Goal: Information Seeking & Learning: Check status

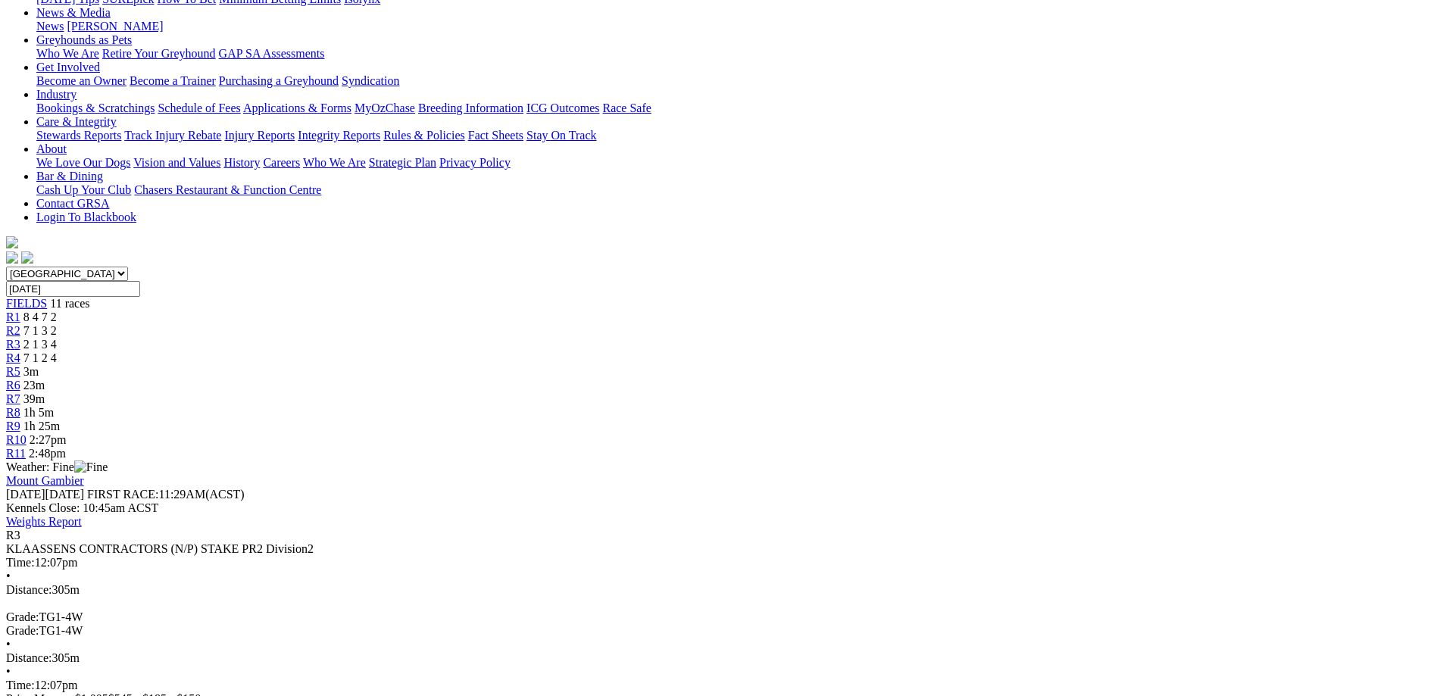
scroll to position [227, 0]
click at [634, 351] on div "R4 7 1 2 4" at bounding box center [721, 358] width 1431 height 14
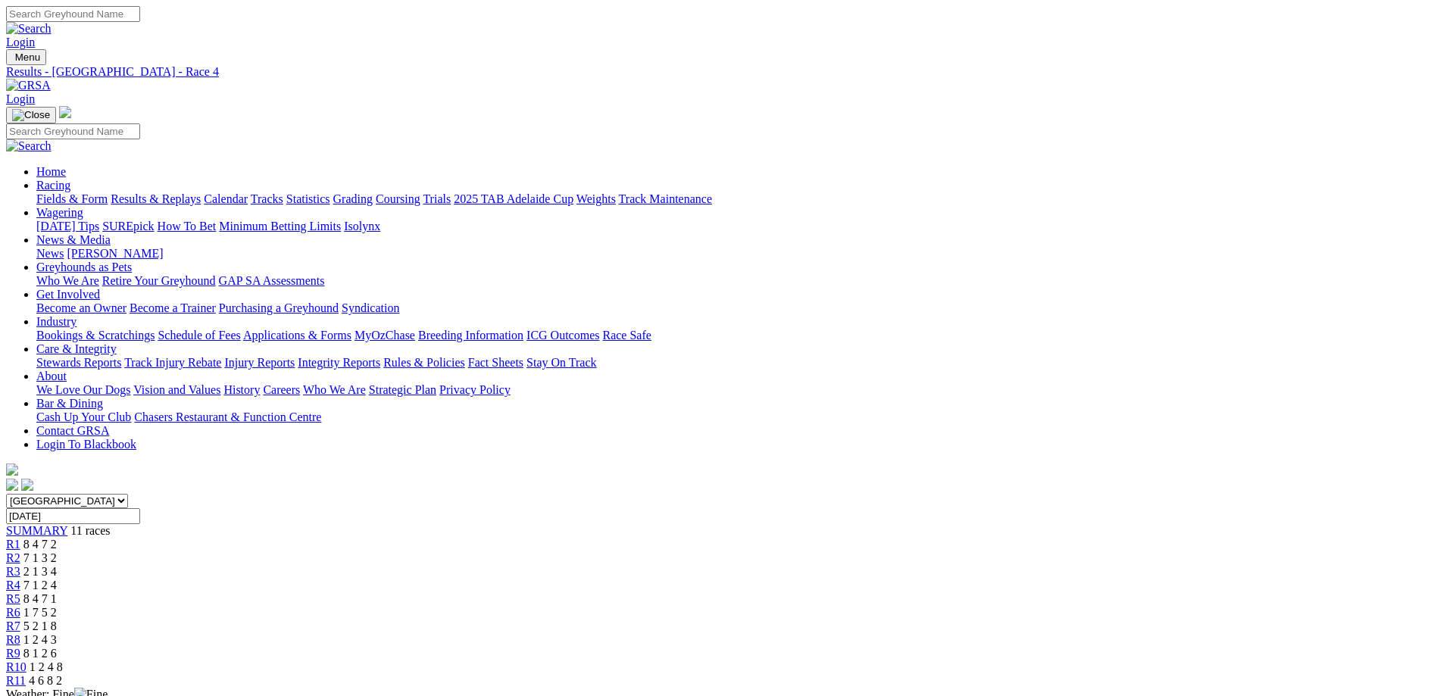
click at [718, 592] on div "R5 8 4 7 1" at bounding box center [721, 599] width 1431 height 14
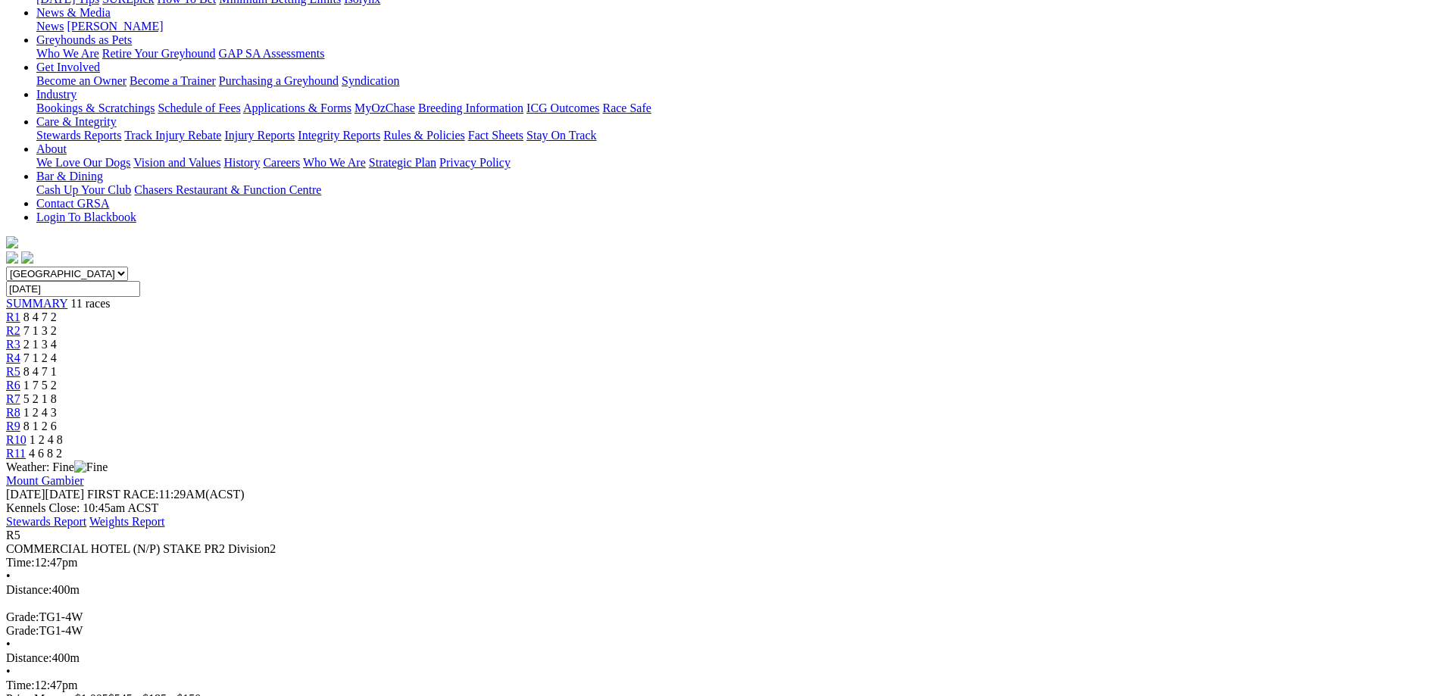
click at [20, 379] on span "R6" at bounding box center [13, 385] width 14 height 13
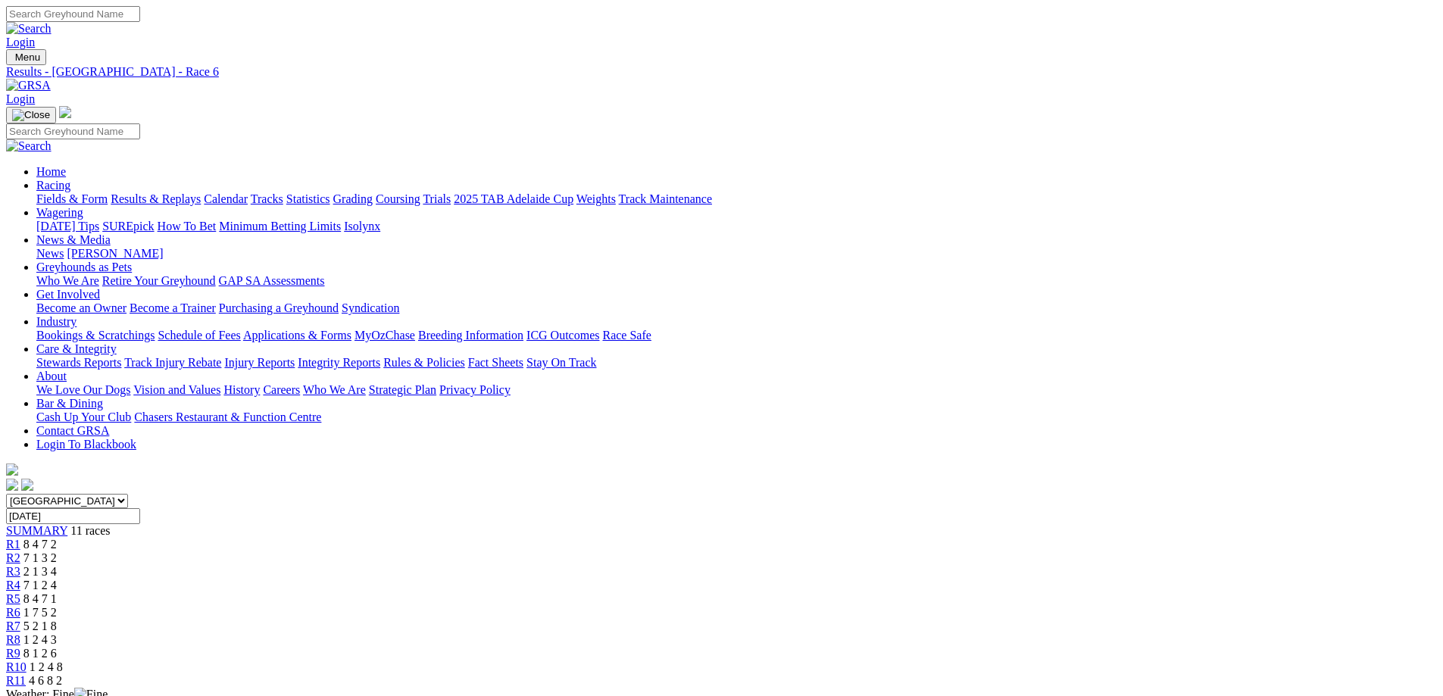
click at [20, 620] on span "R7" at bounding box center [13, 626] width 14 height 13
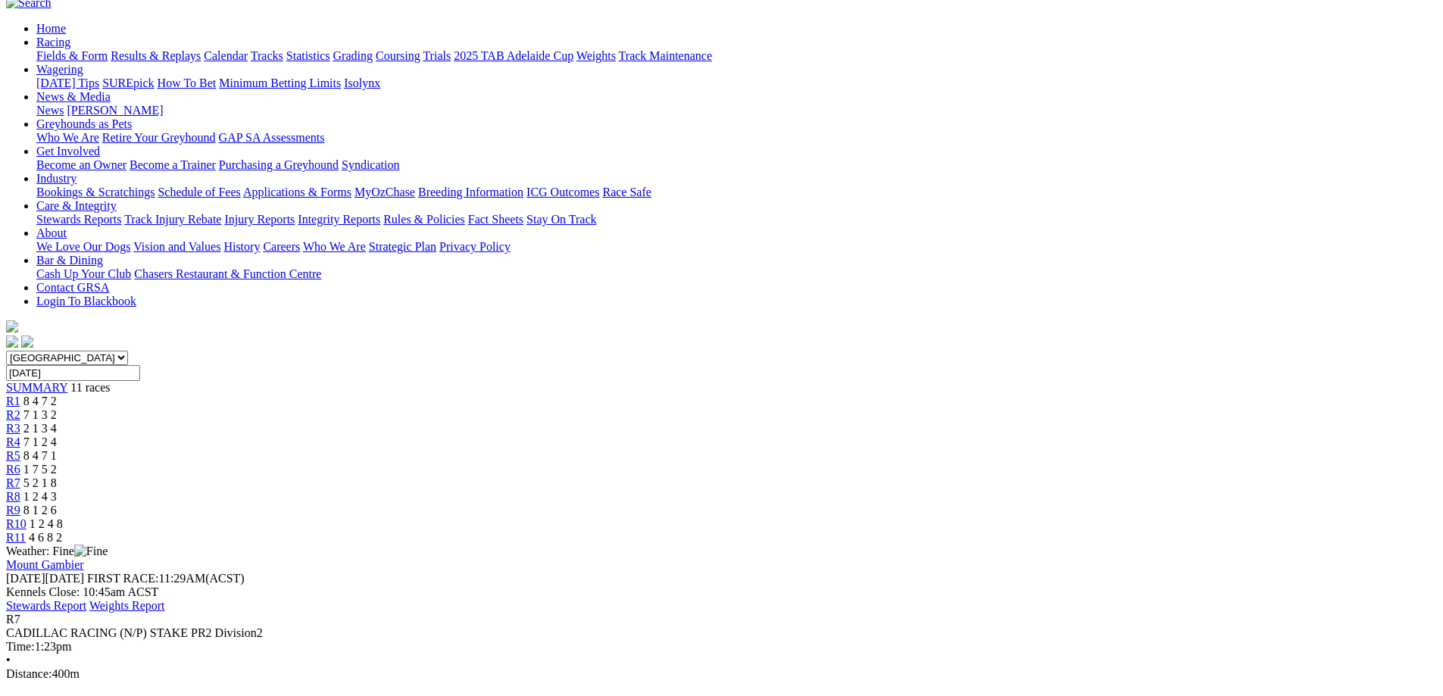
scroll to position [151, 0]
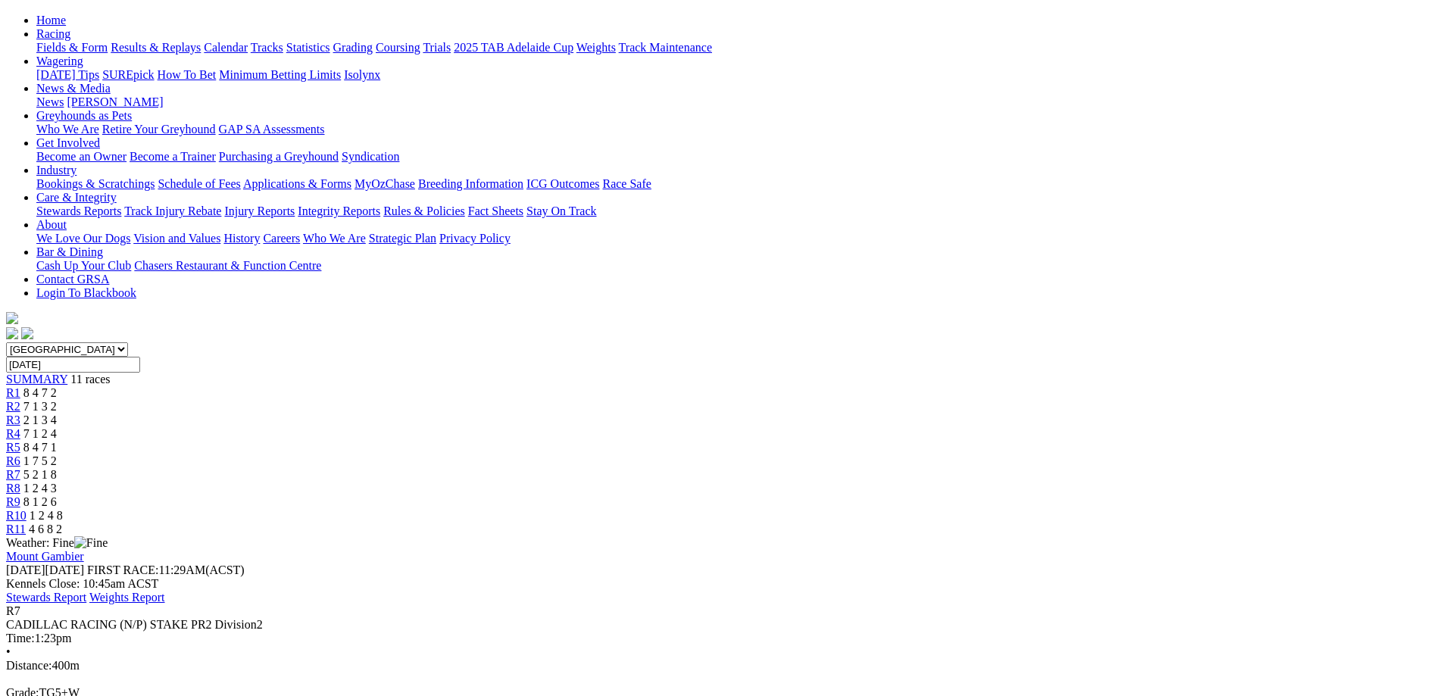
click at [57, 482] on span "1 2 4 3" at bounding box center [39, 488] width 33 height 13
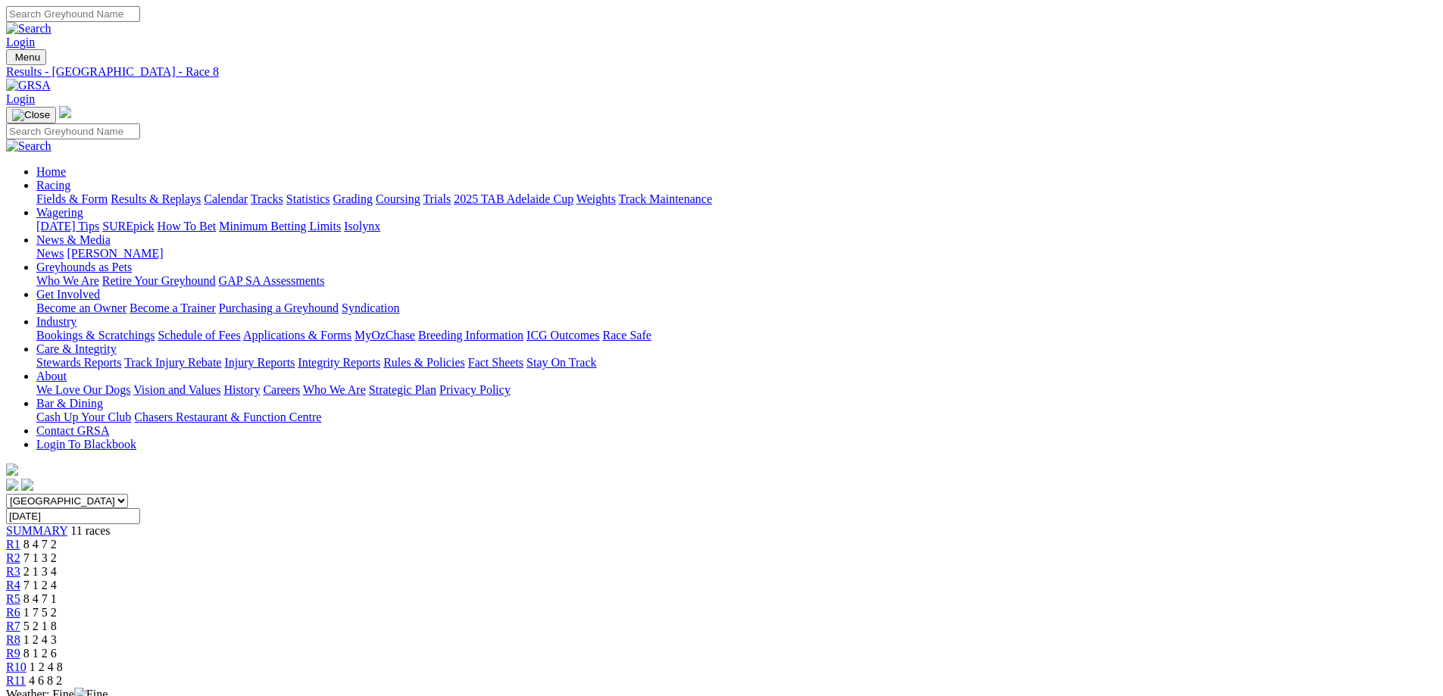
click at [1012, 647] on div "R9 8 1 2 6" at bounding box center [721, 654] width 1431 height 14
click at [1102, 660] on div "R10 1 2 4 8" at bounding box center [721, 667] width 1431 height 14
click at [26, 674] on span "R11" at bounding box center [16, 680] width 20 height 13
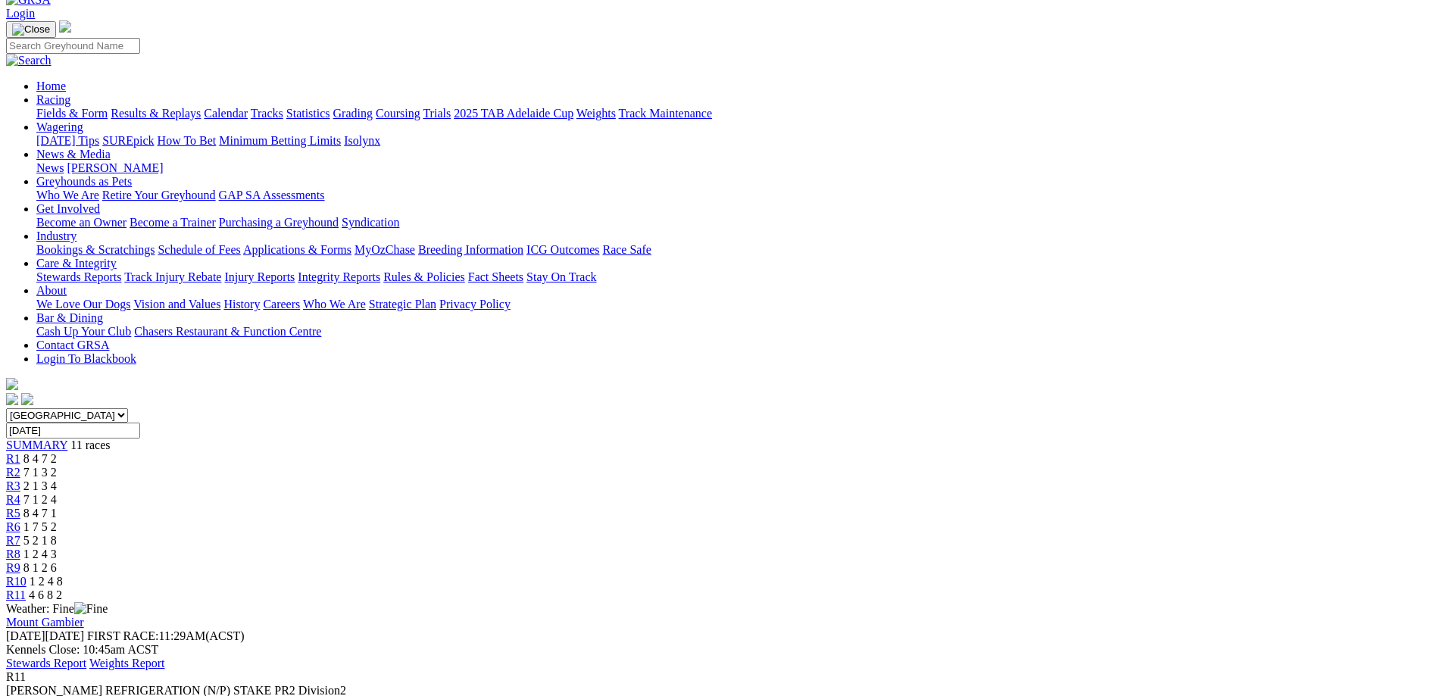
scroll to position [227, 0]
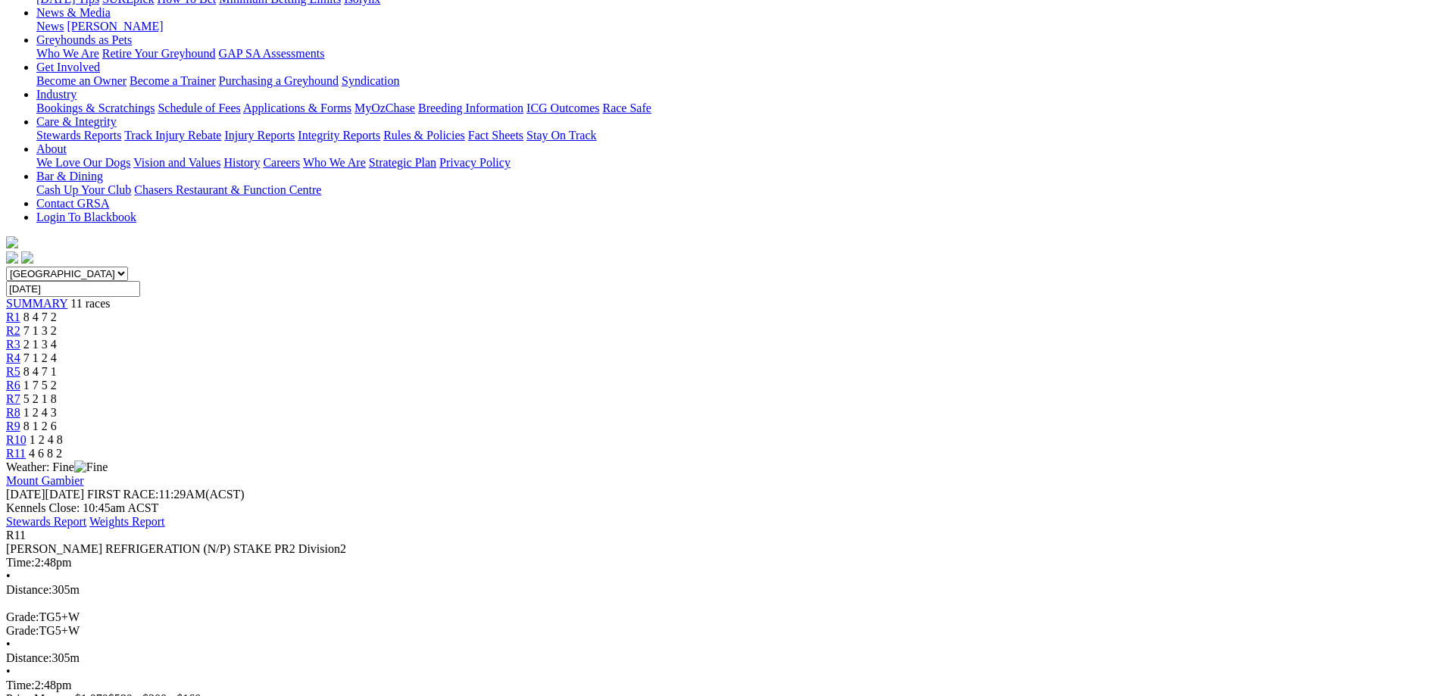
click at [916, 406] on div "R8 1 2 4 3" at bounding box center [721, 413] width 1431 height 14
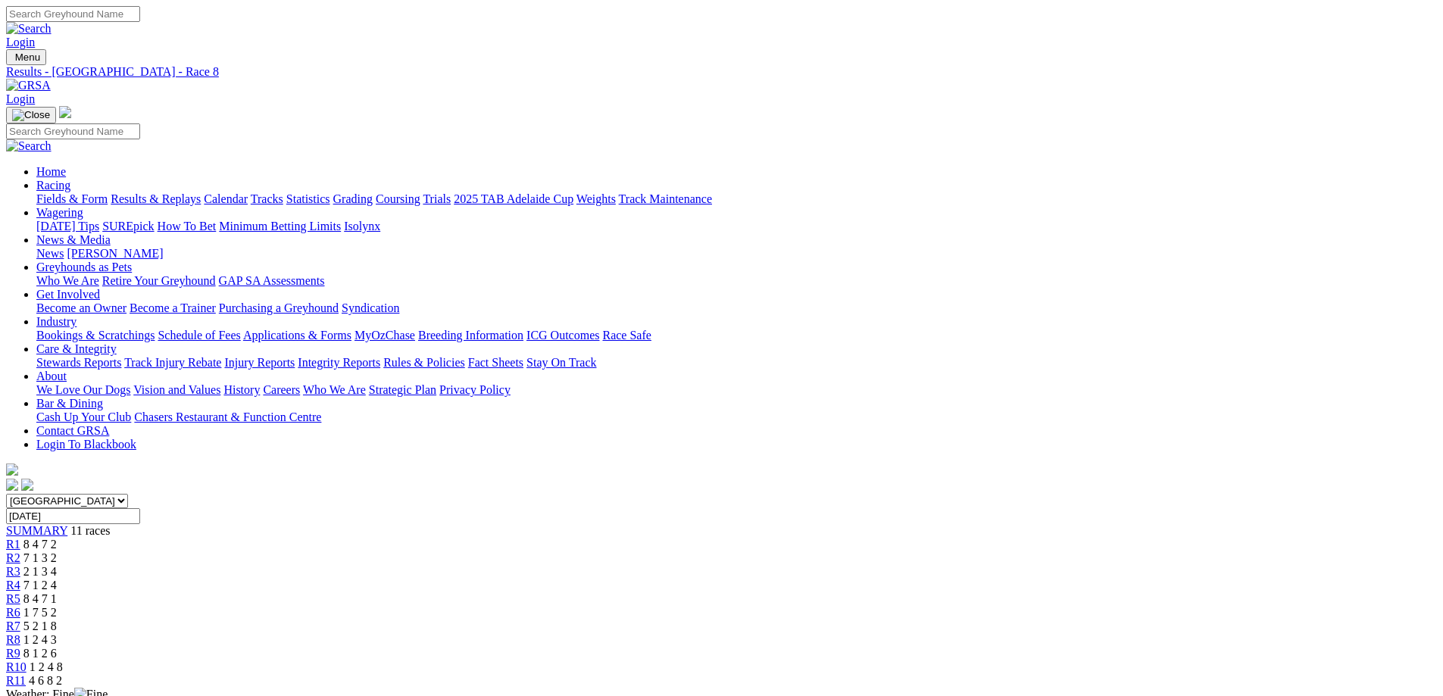
click at [57, 620] on span "5 2 1 8" at bounding box center [39, 626] width 33 height 13
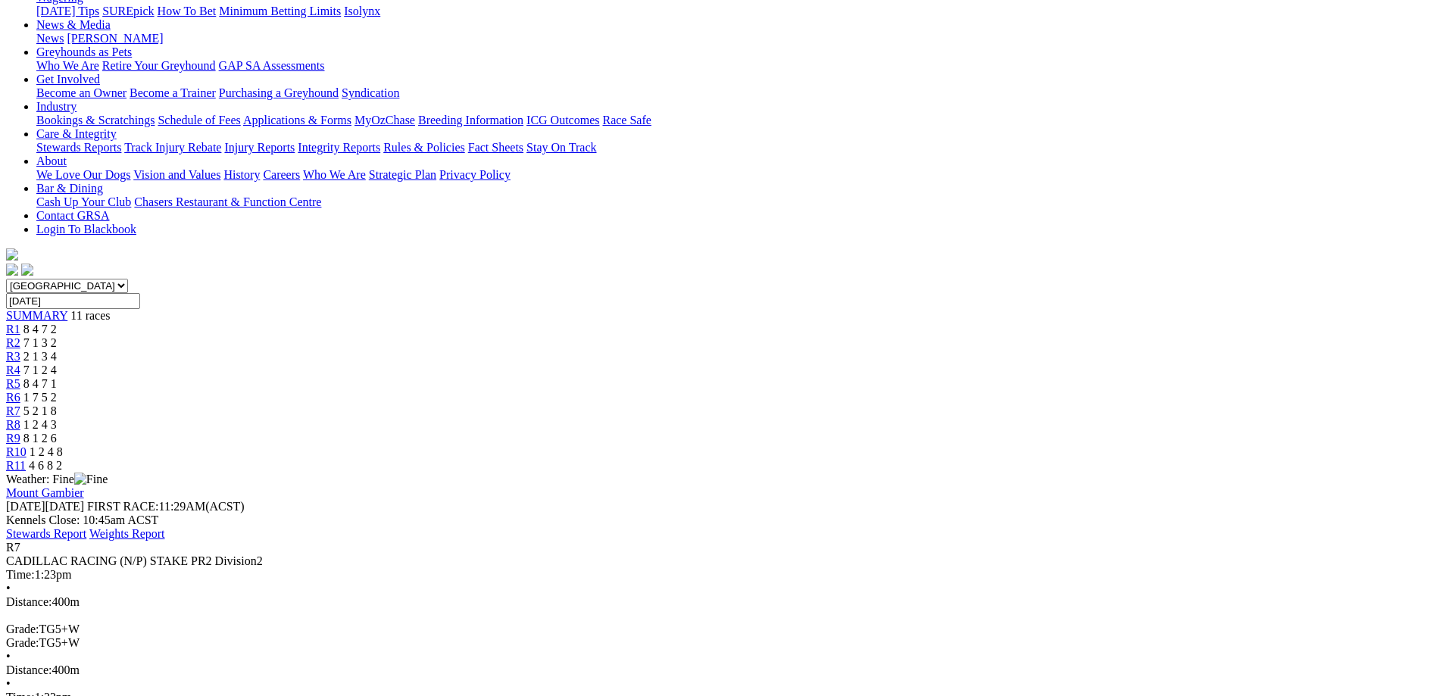
scroll to position [227, 0]
